Goal: Task Accomplishment & Management: Complete application form

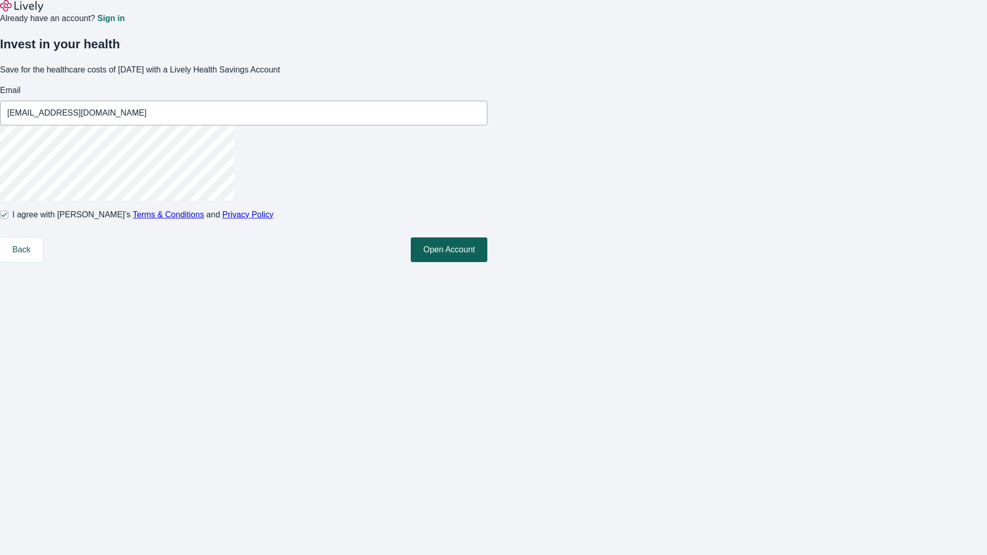
click at [487, 262] on button "Open Account" at bounding box center [449, 249] width 77 height 25
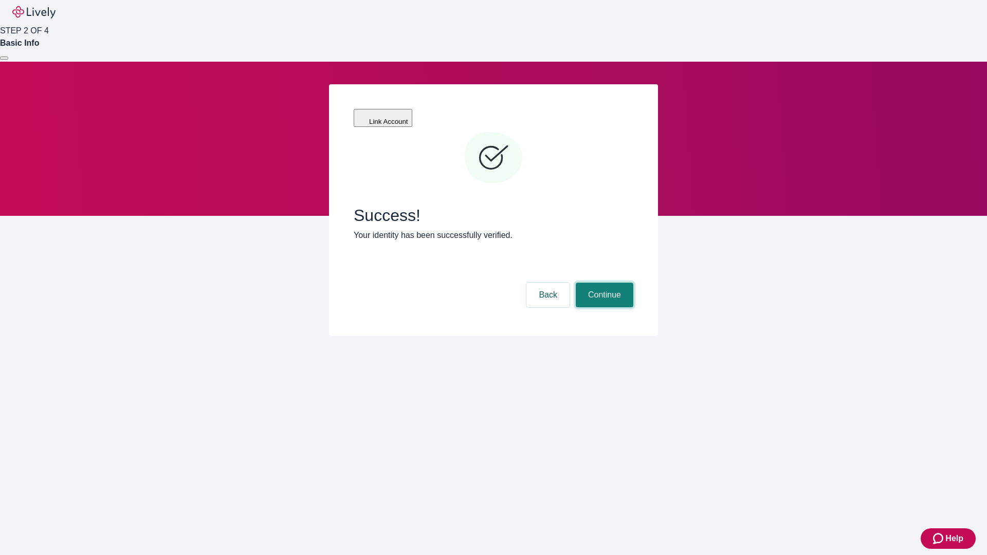
click at [603, 283] on button "Continue" at bounding box center [605, 295] width 58 height 25
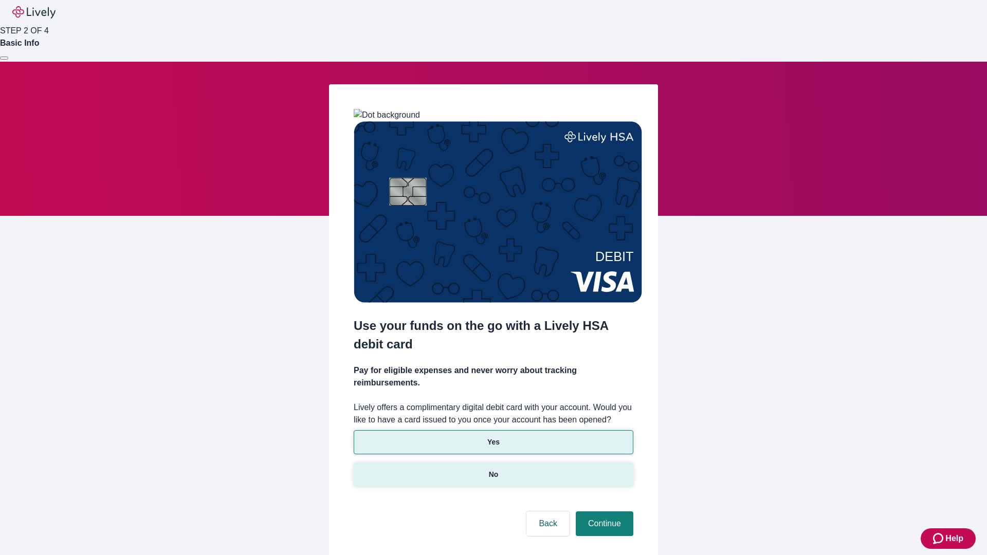
click at [493, 469] on p "No" at bounding box center [494, 474] width 10 height 11
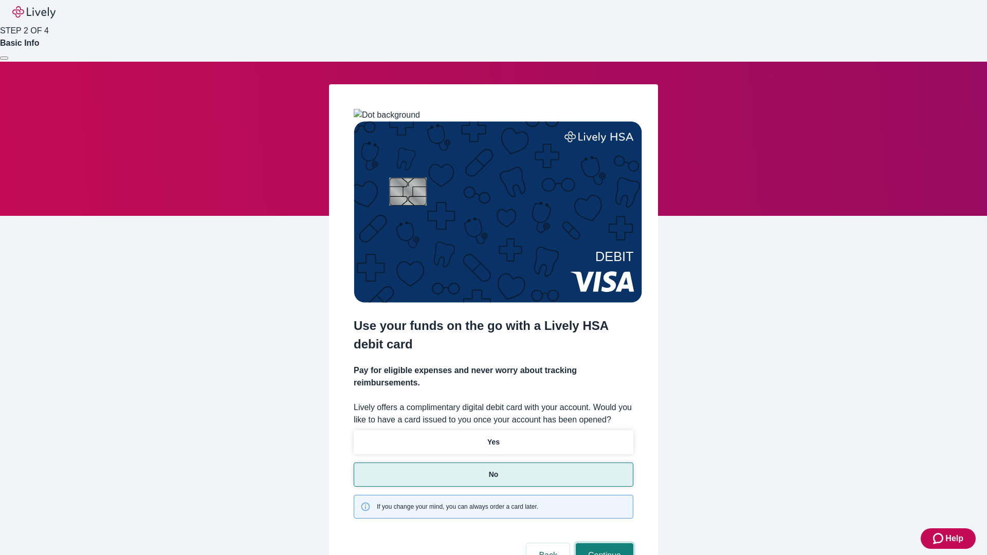
click at [603, 543] on button "Continue" at bounding box center [605, 555] width 58 height 25
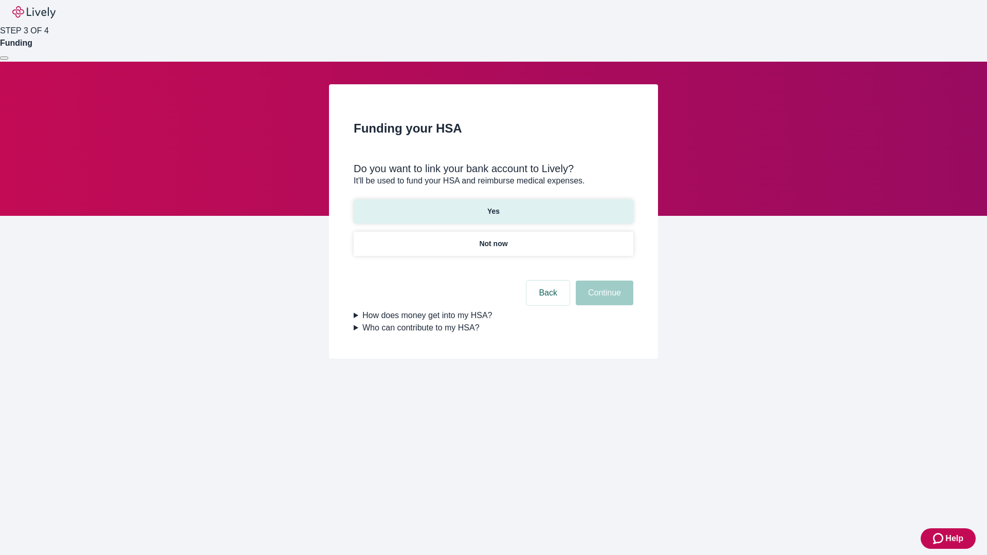
click at [493, 206] on p "Yes" at bounding box center [493, 211] width 12 height 11
click at [603, 281] on button "Continue" at bounding box center [605, 293] width 58 height 25
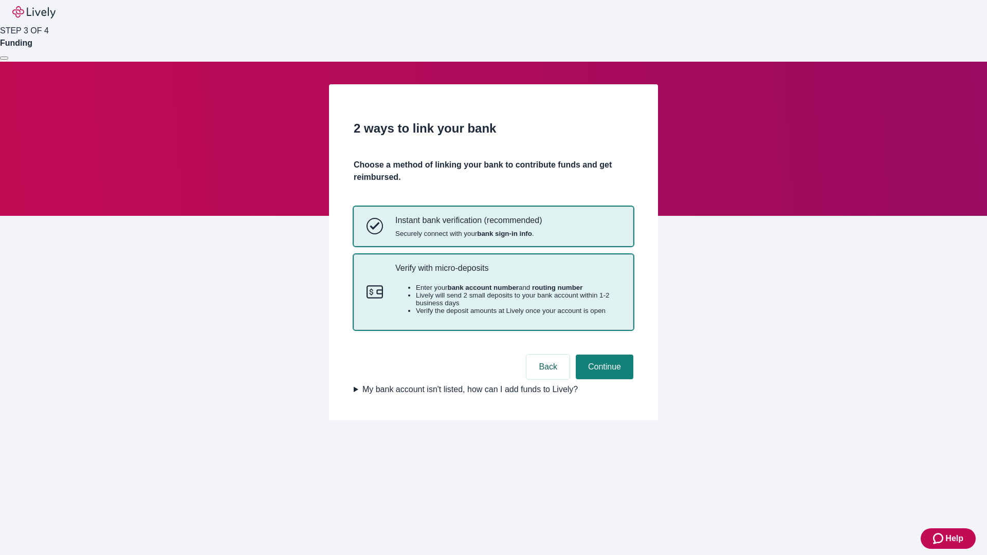
click at [507, 273] on p "Verify with micro-deposits" at bounding box center [507, 268] width 225 height 10
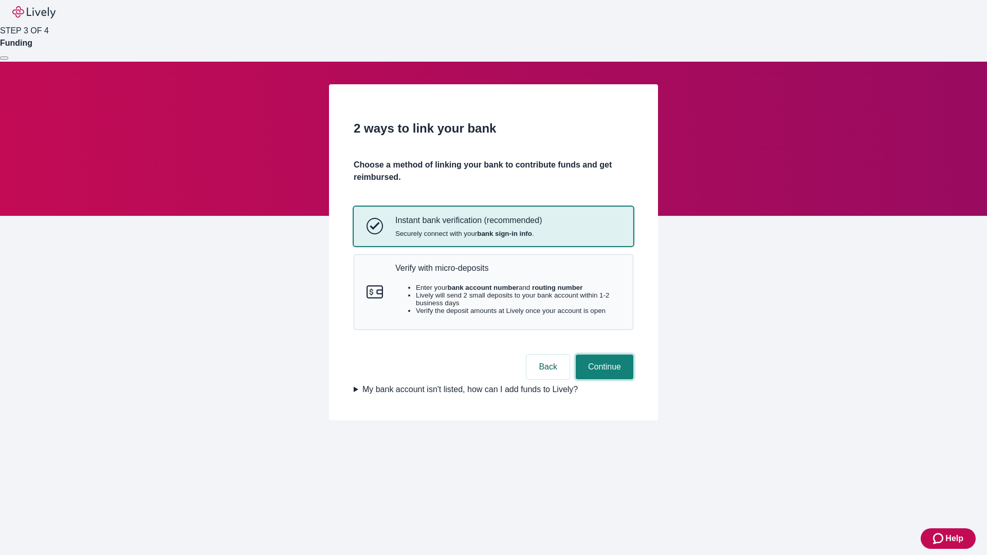
click at [603, 379] on button "Continue" at bounding box center [605, 367] width 58 height 25
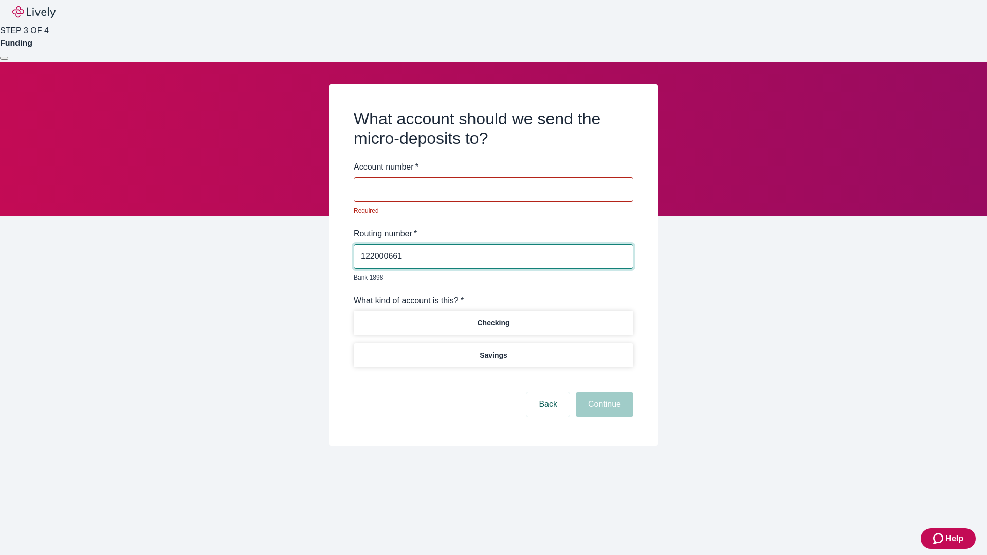
type input "122000661"
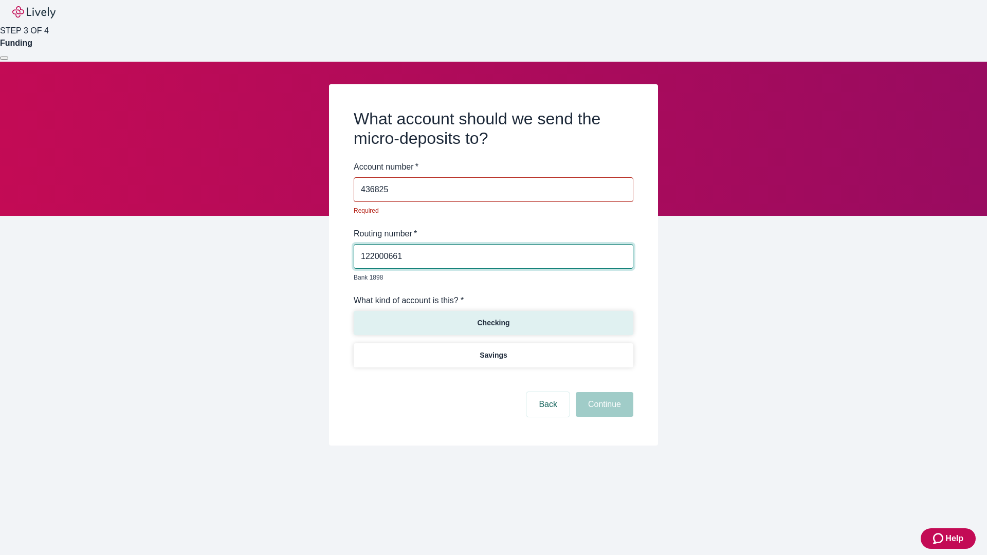
type input "436825"
click at [493, 318] on p "Checking" at bounding box center [493, 323] width 32 height 11
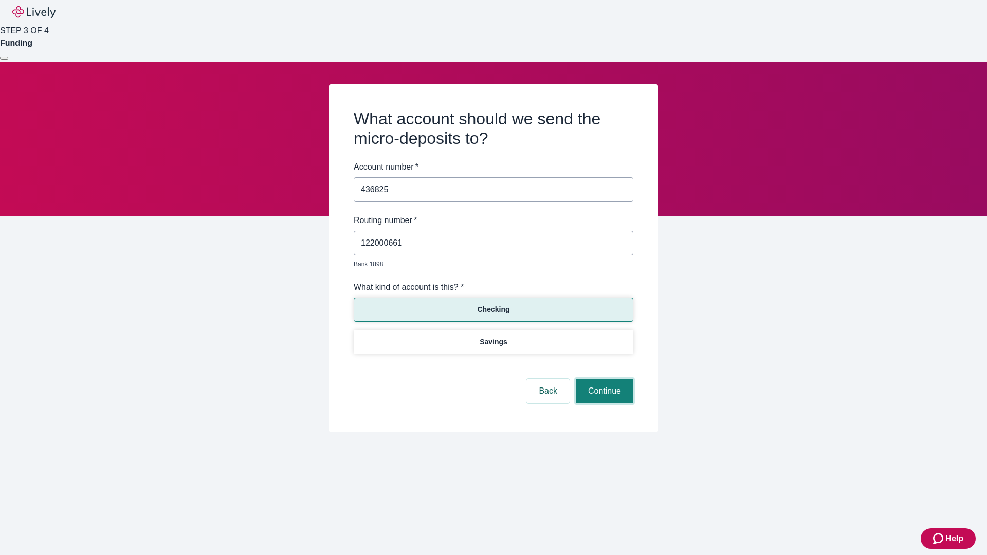
click at [603, 379] on button "Continue" at bounding box center [605, 391] width 58 height 25
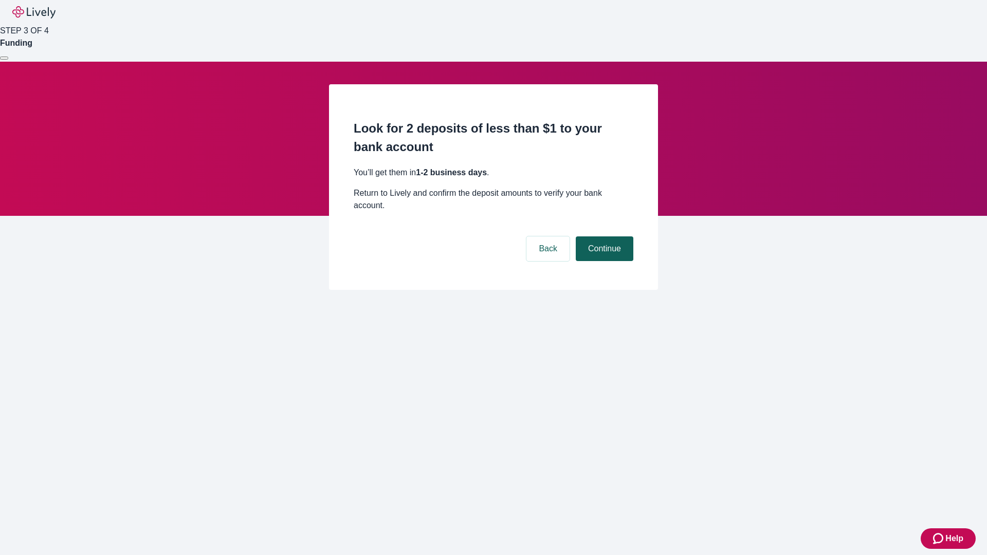
click at [603, 236] on button "Continue" at bounding box center [605, 248] width 58 height 25
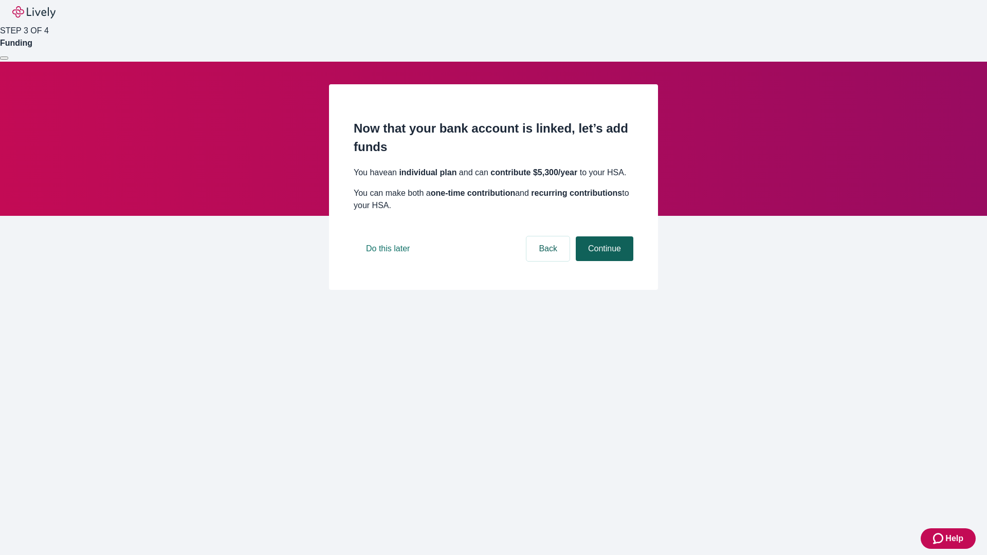
click at [603, 261] on button "Continue" at bounding box center [605, 248] width 58 height 25
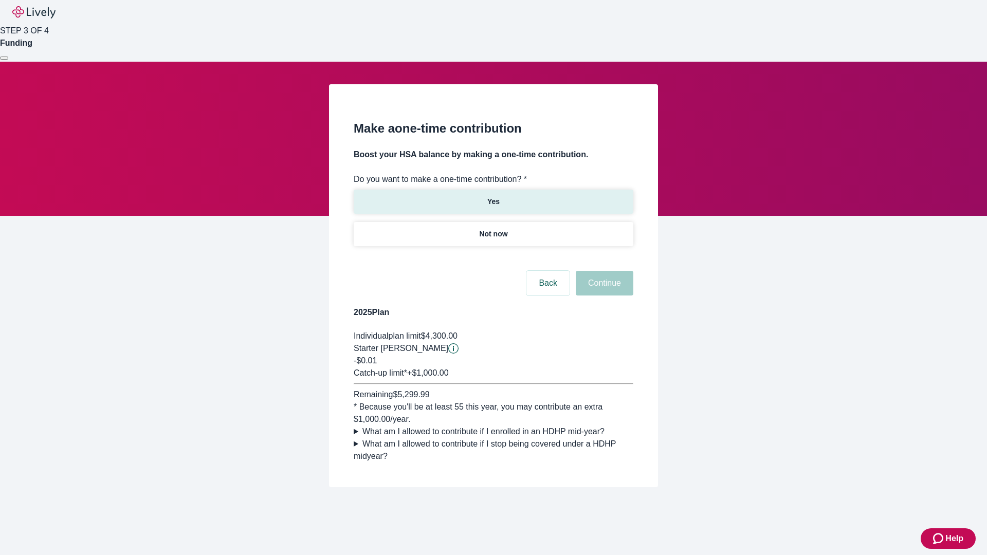
click at [493, 196] on p "Yes" at bounding box center [493, 201] width 12 height 11
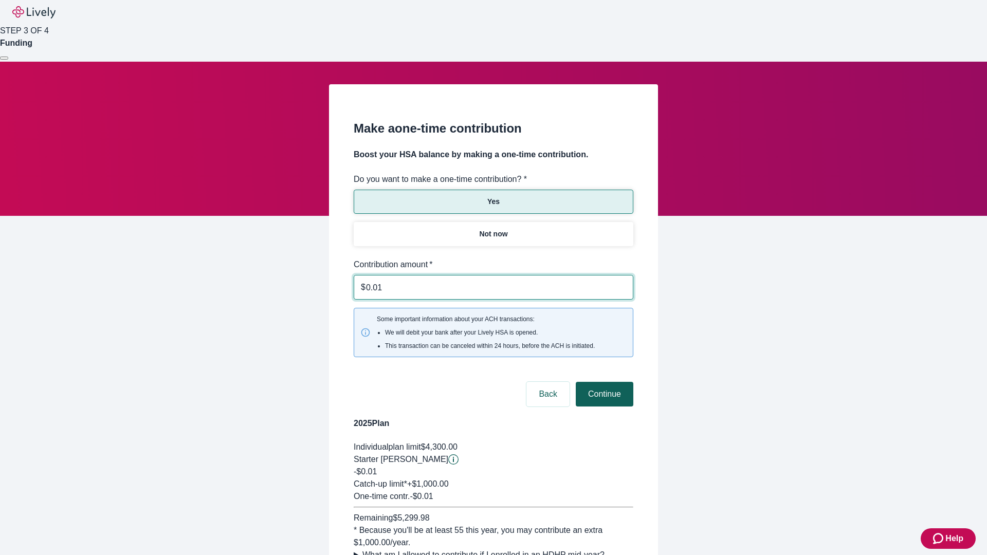
type input "0.01"
click at [603, 382] on button "Continue" at bounding box center [605, 394] width 58 height 25
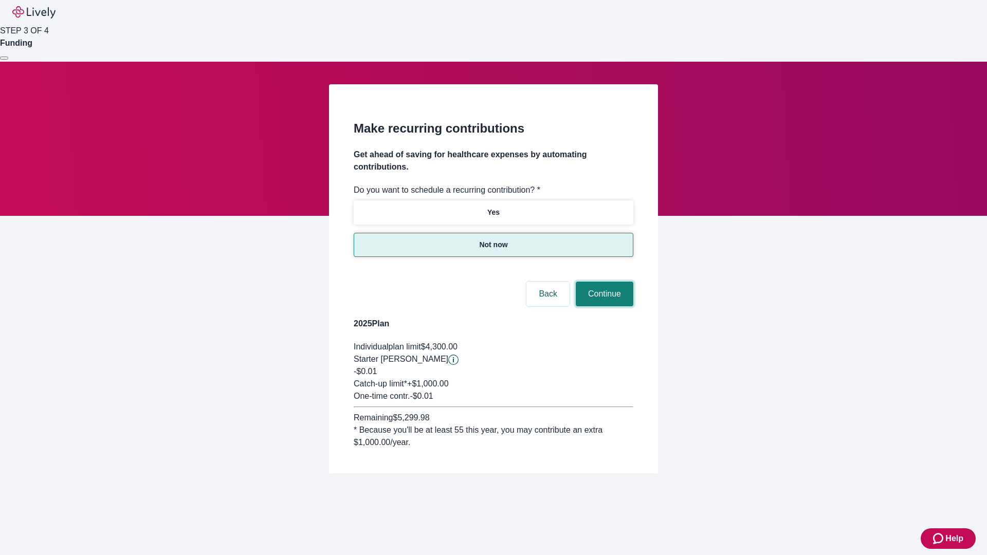
click at [603, 282] on button "Continue" at bounding box center [605, 294] width 58 height 25
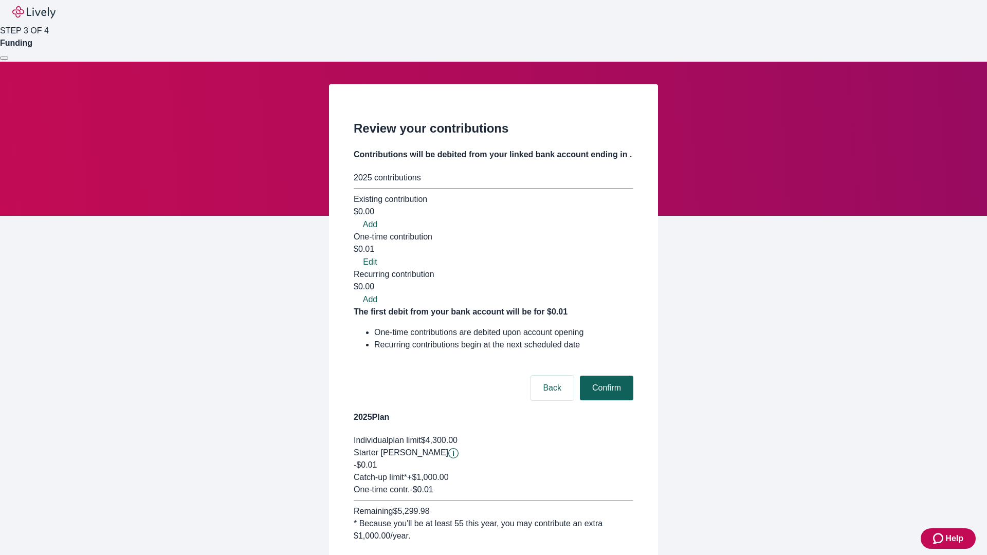
click at [605, 376] on button "Confirm" at bounding box center [606, 388] width 53 height 25
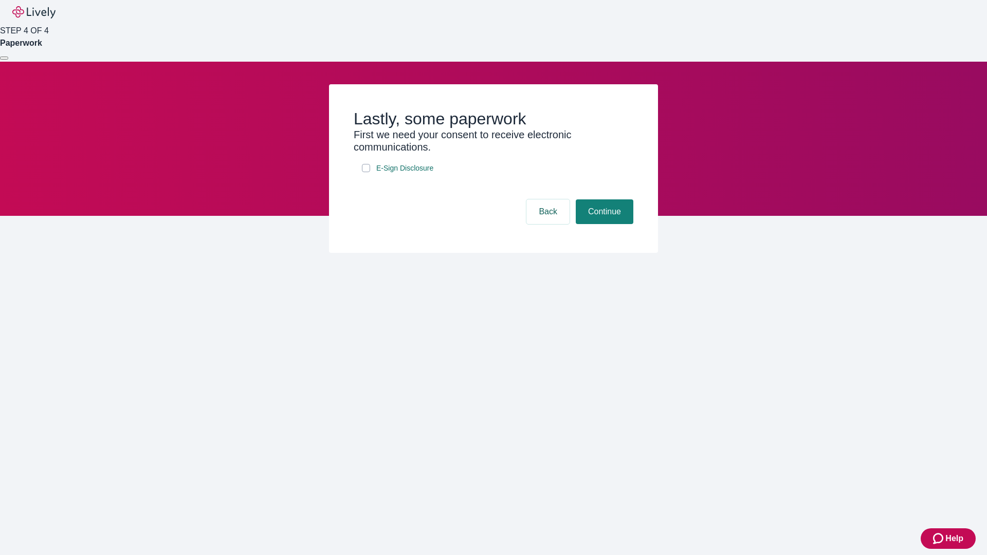
click at [366, 172] on input "E-Sign Disclosure" at bounding box center [366, 168] width 8 height 8
checkbox input "true"
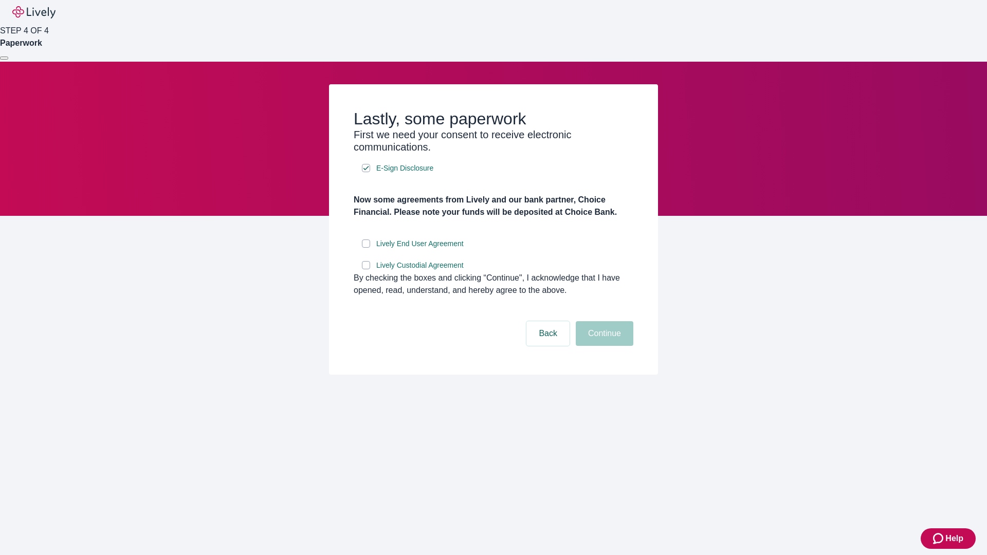
click at [366, 248] on input "Lively End User Agreement" at bounding box center [366, 244] width 8 height 8
checkbox input "true"
click at [366, 269] on input "Lively Custodial Agreement" at bounding box center [366, 265] width 8 height 8
checkbox input "true"
click at [603, 346] on button "Continue" at bounding box center [605, 333] width 58 height 25
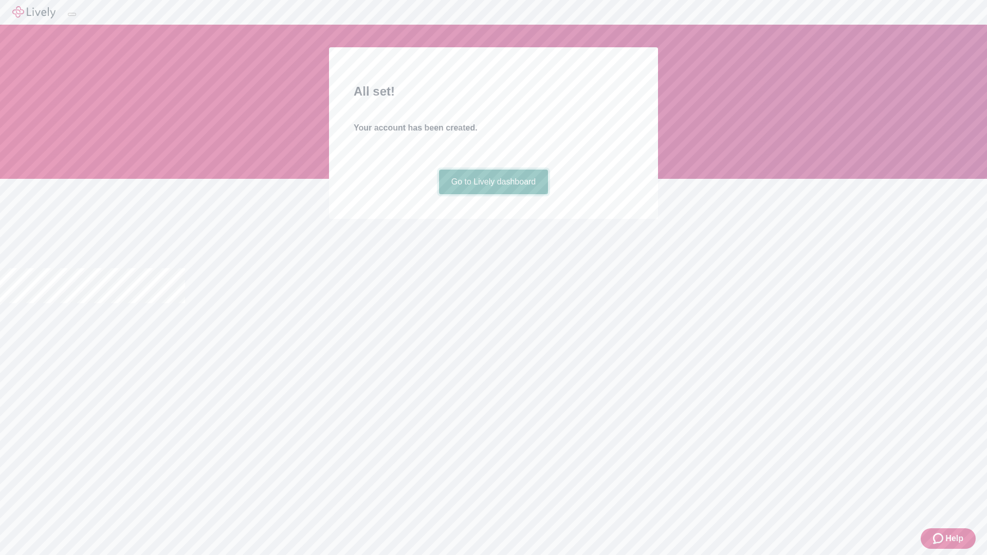
click at [493, 194] on link "Go to Lively dashboard" at bounding box center [493, 182] width 109 height 25
